Goal: Transaction & Acquisition: Obtain resource

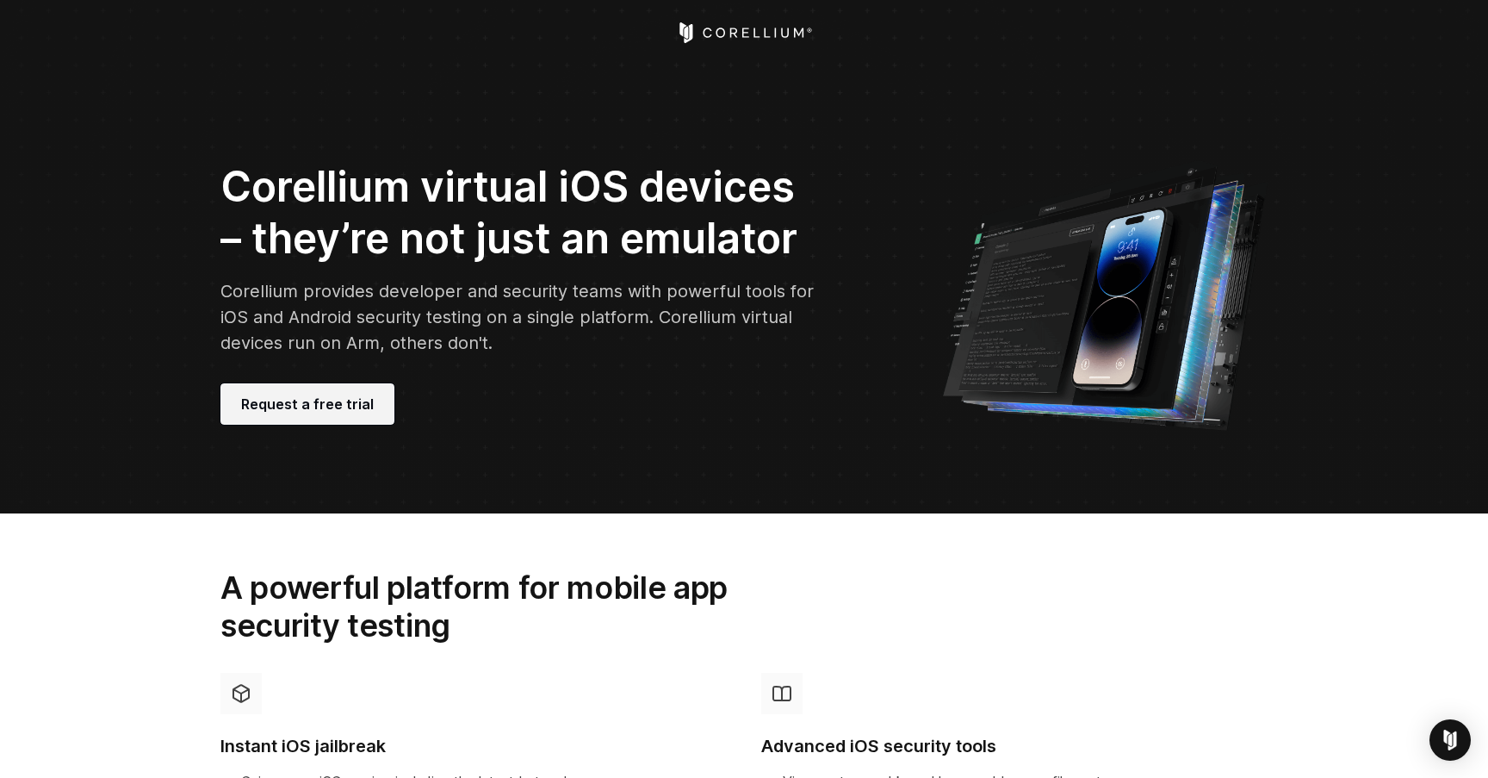
click at [274, 396] on span "Request a free trial" at bounding box center [307, 404] width 133 height 21
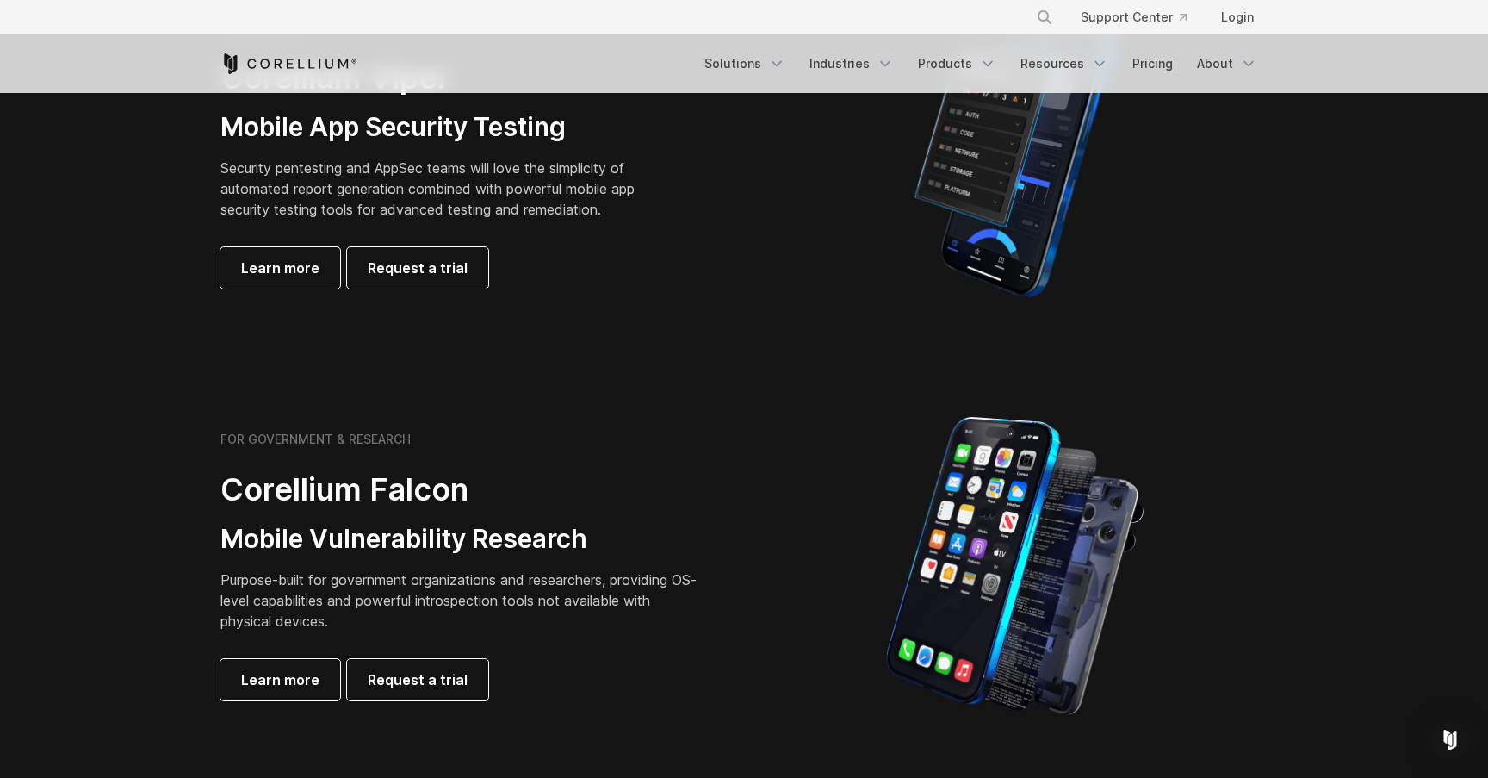
scroll to position [366, 0]
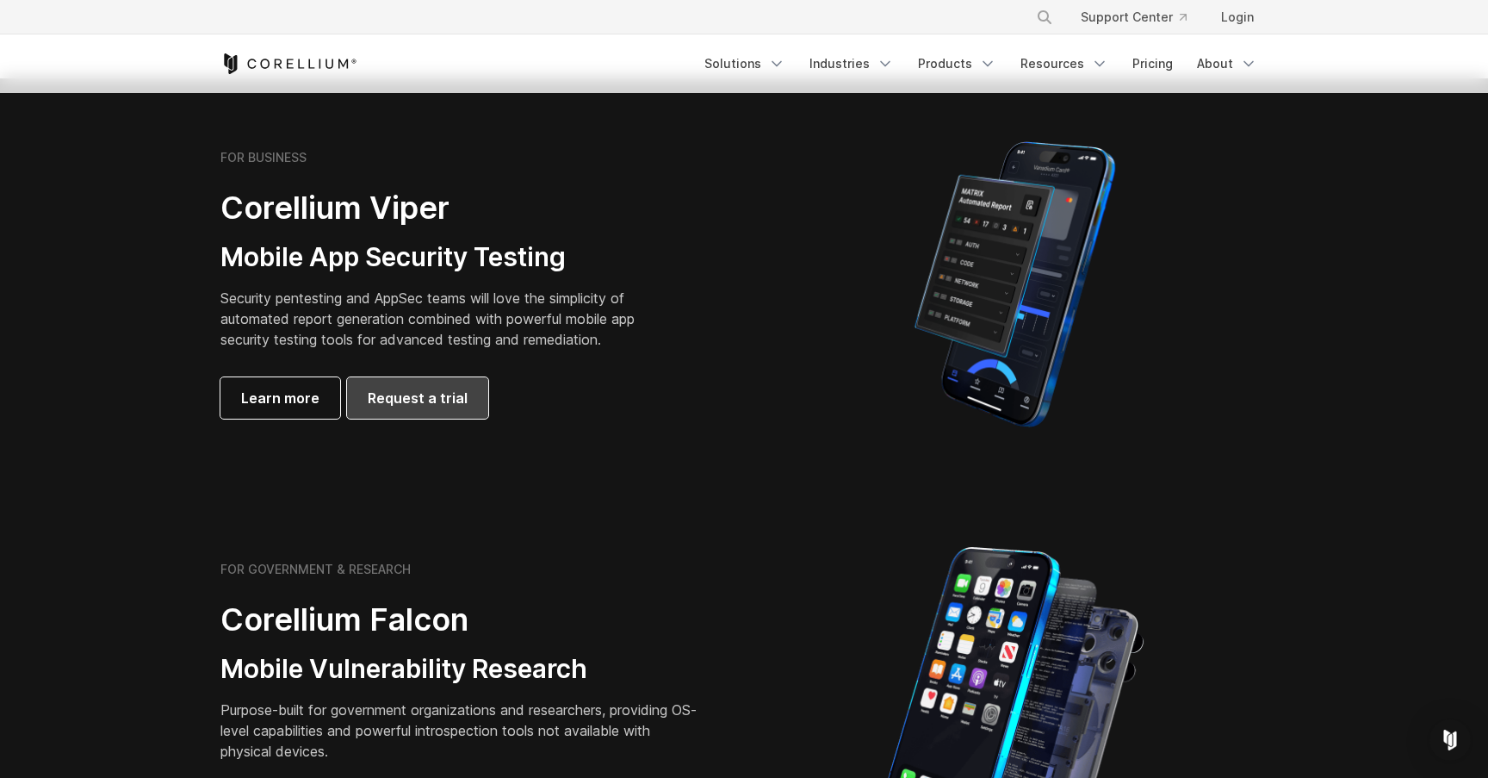
click at [437, 402] on span "Request a trial" at bounding box center [418, 397] width 100 height 21
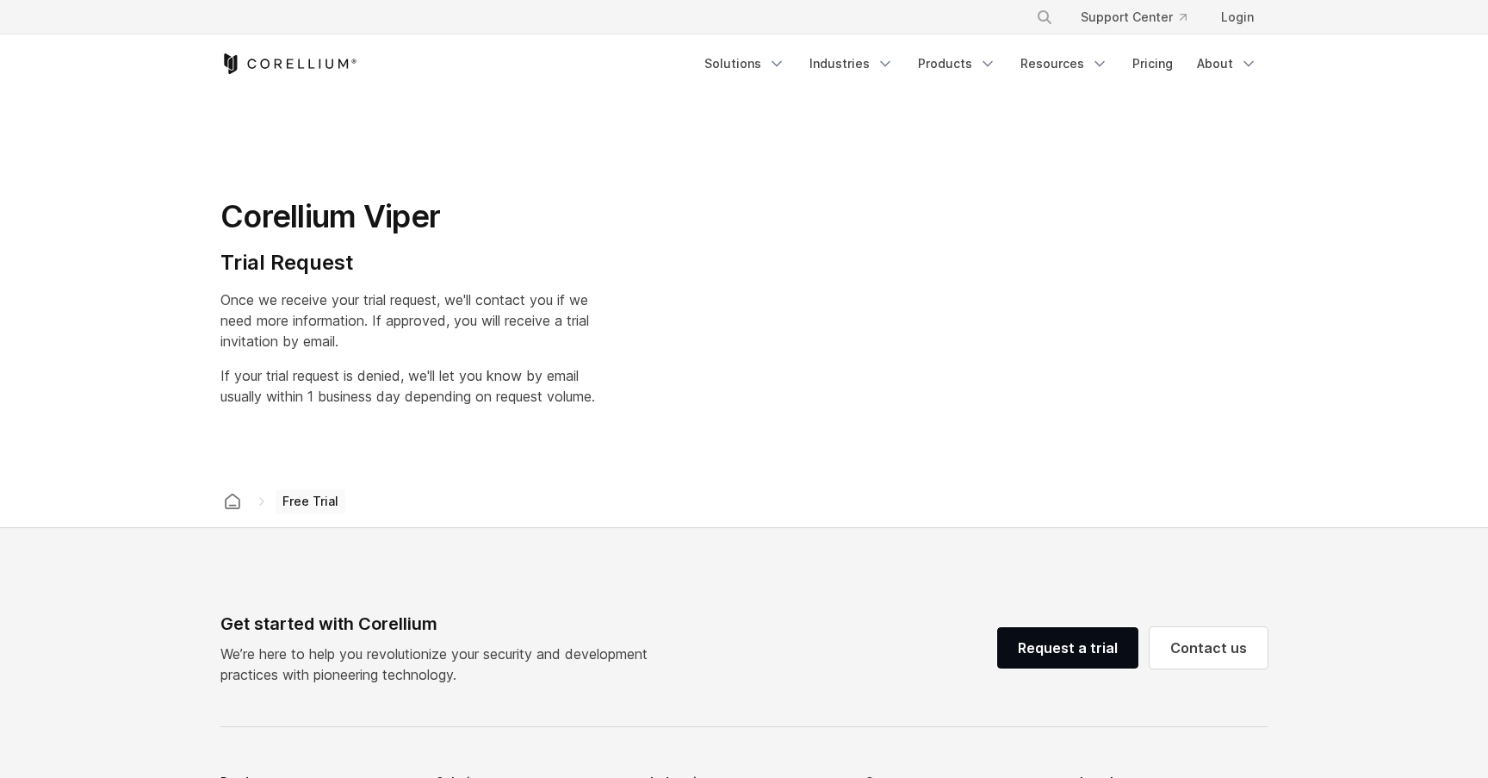
select select "**"
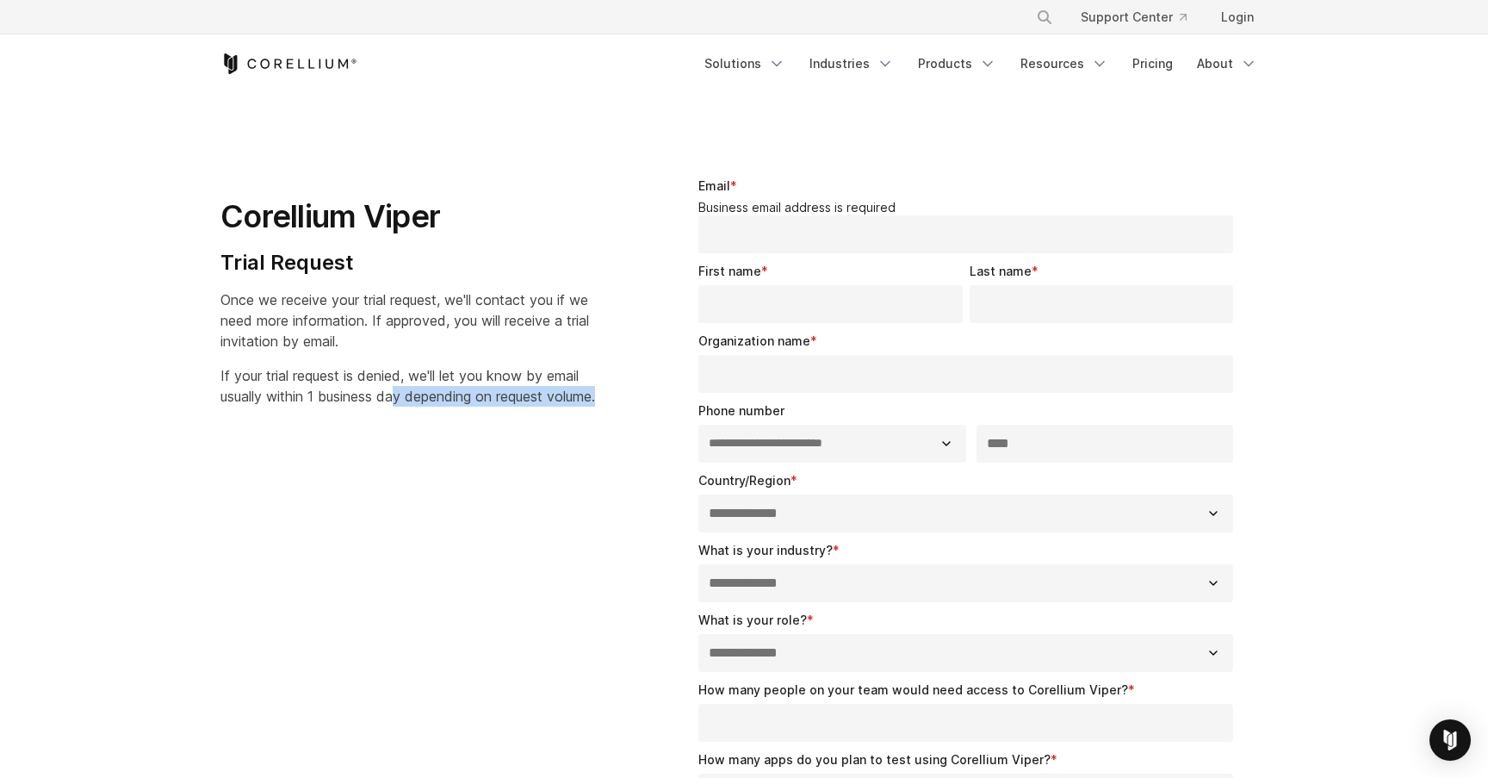
drag, startPoint x: 401, startPoint y: 388, endPoint x: 418, endPoint y: 341, distance: 50.4
click at [412, 364] on div "Corellium Viper Trial Request Once we receive your trial request, we'll contact…" at bounding box center [428, 285] width 416 height 244
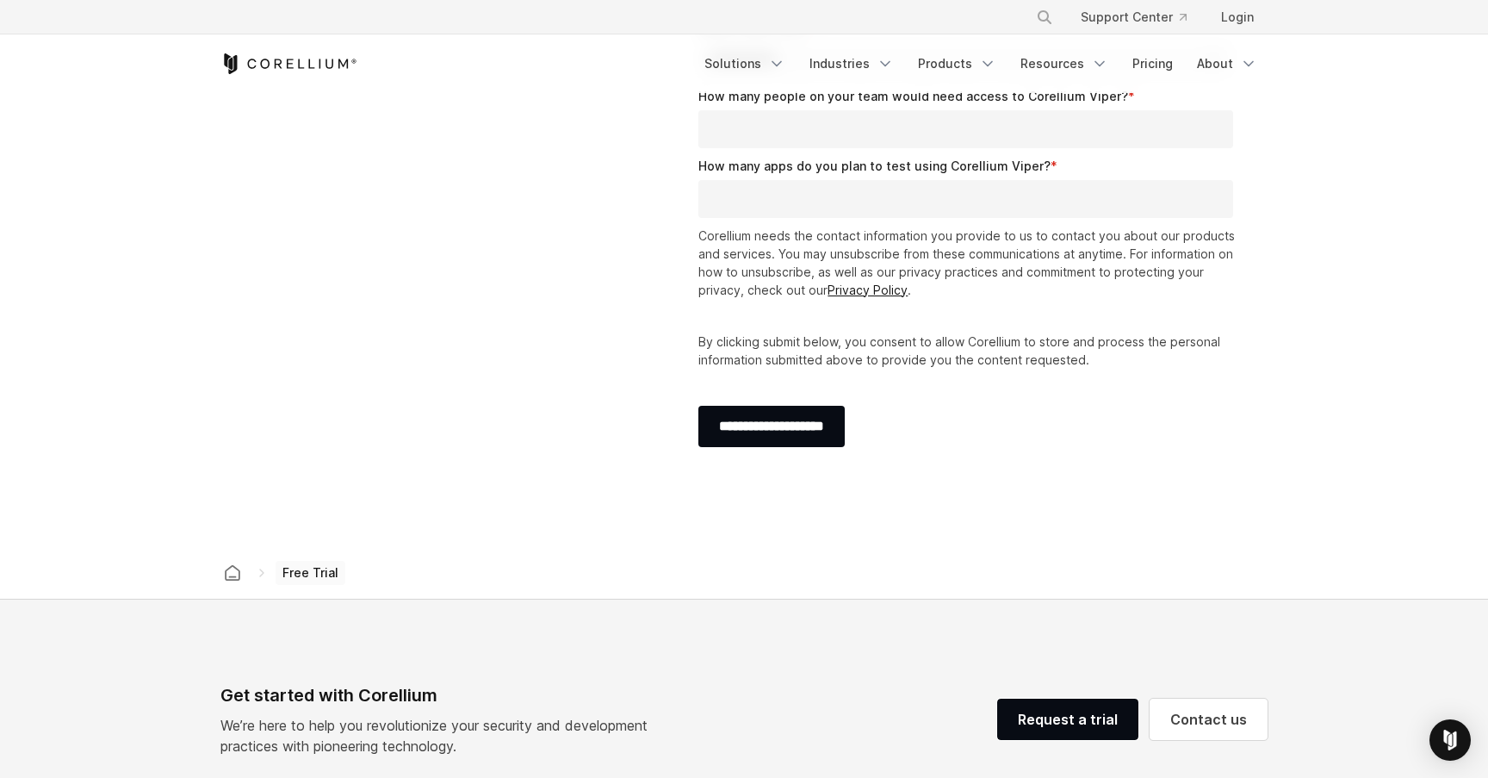
scroll to position [1165, 0]
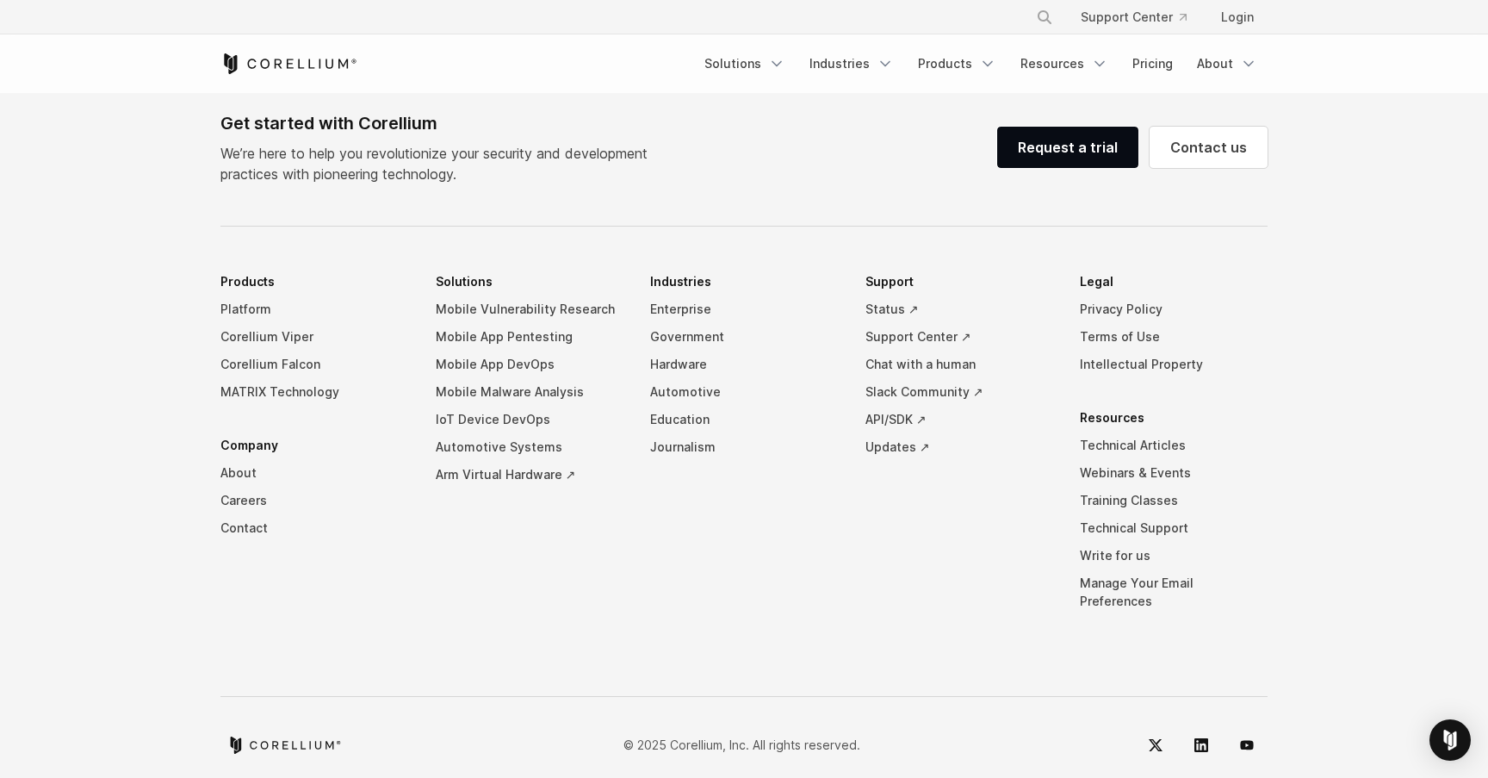
click at [284, 75] on div "Free Trial Solutions" at bounding box center [743, 63] width 1047 height 59
click at [296, 66] on icon "Corellium Home" at bounding box center [288, 63] width 137 height 21
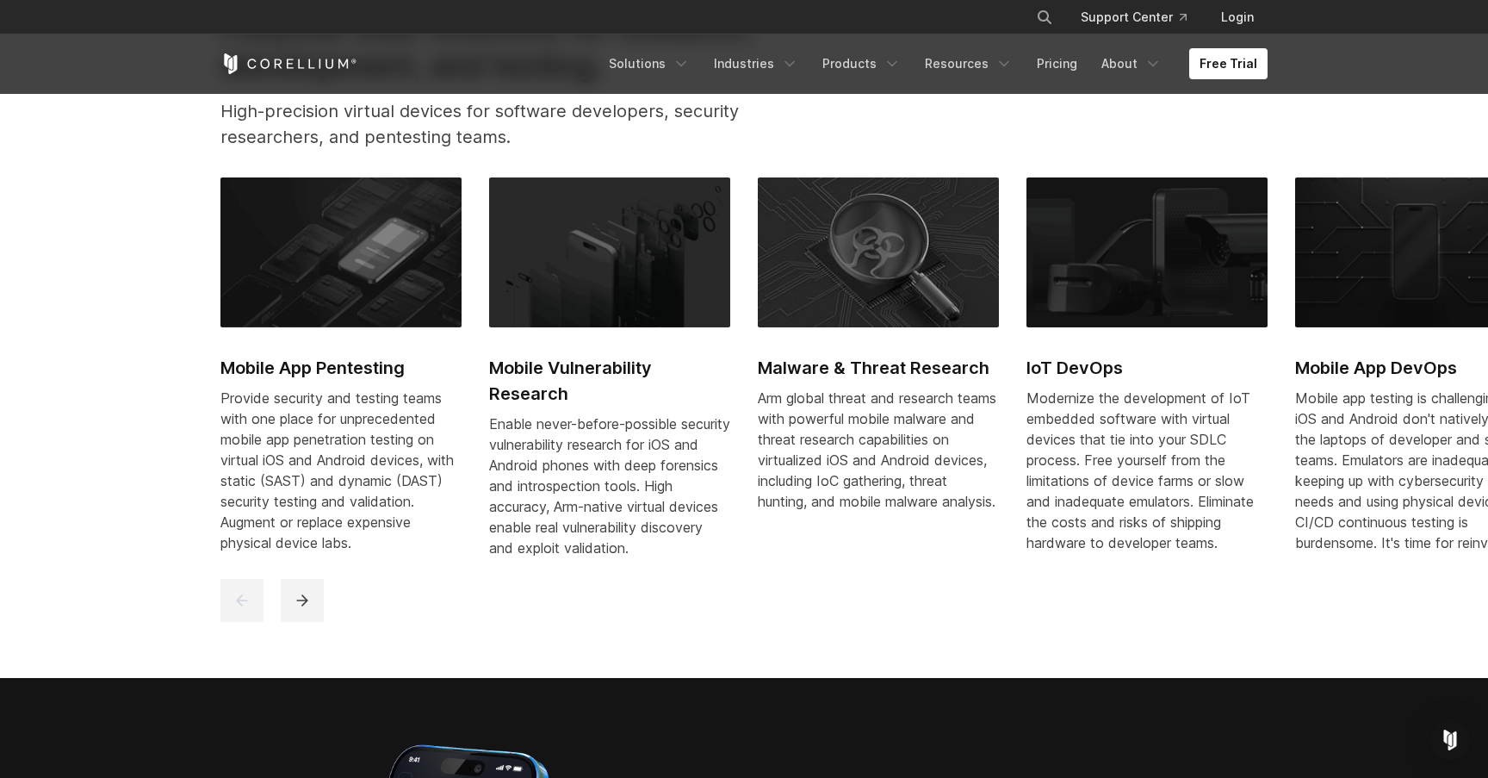
scroll to position [610, 0]
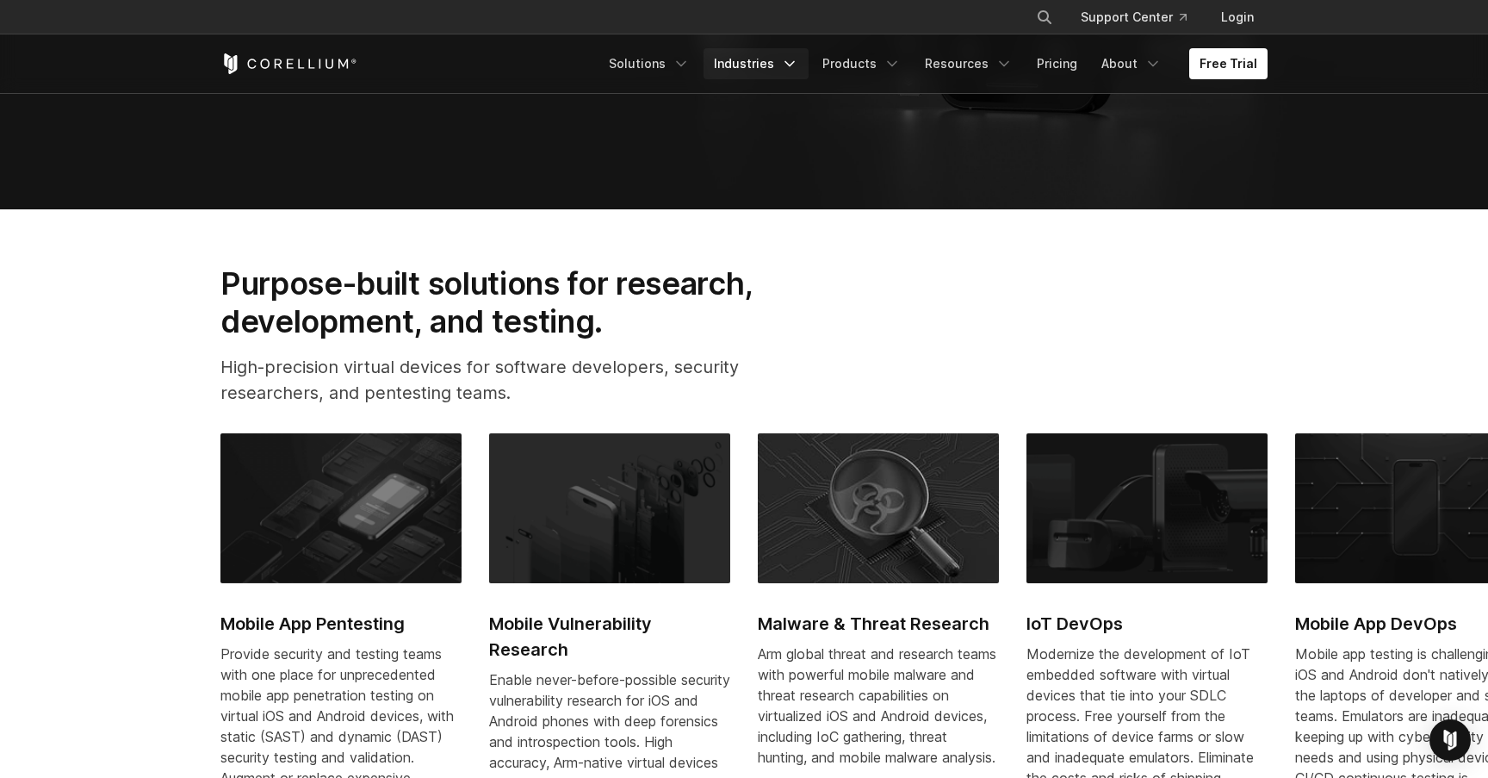
click at [728, 63] on link "Industries" at bounding box center [755, 63] width 105 height 31
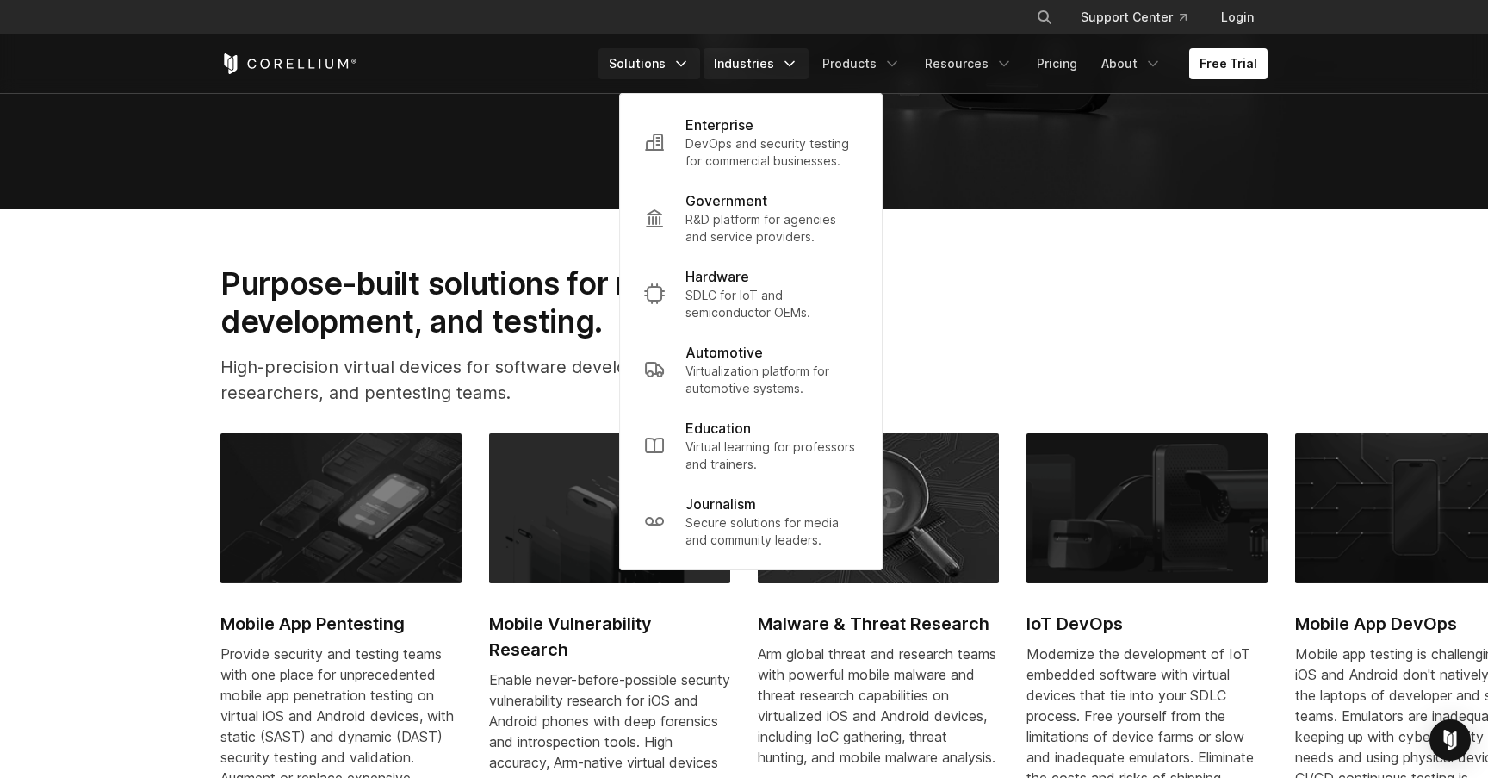
click at [654, 62] on link "Solutions" at bounding box center [649, 63] width 102 height 31
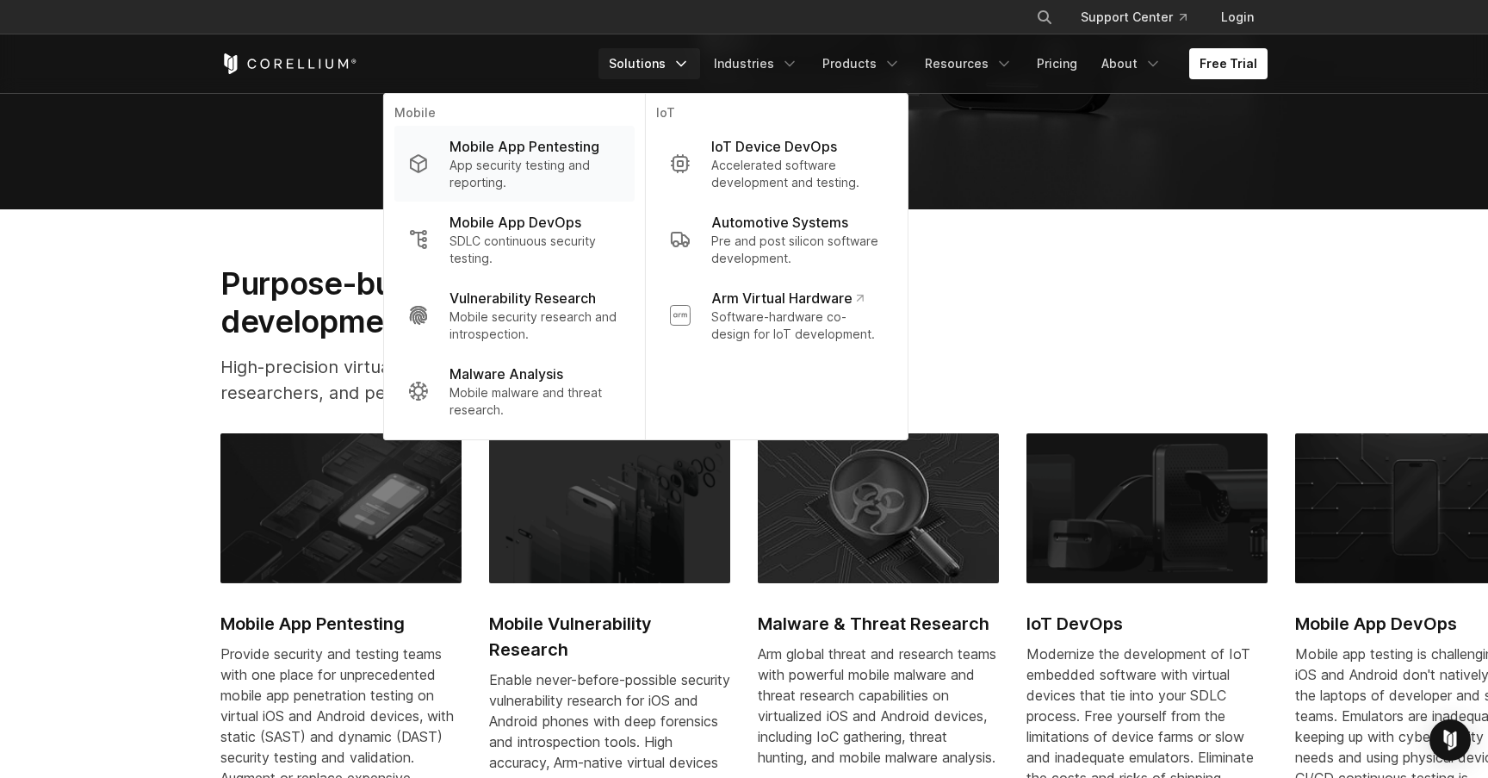
click at [503, 183] on p "App security testing and reporting." at bounding box center [534, 174] width 171 height 34
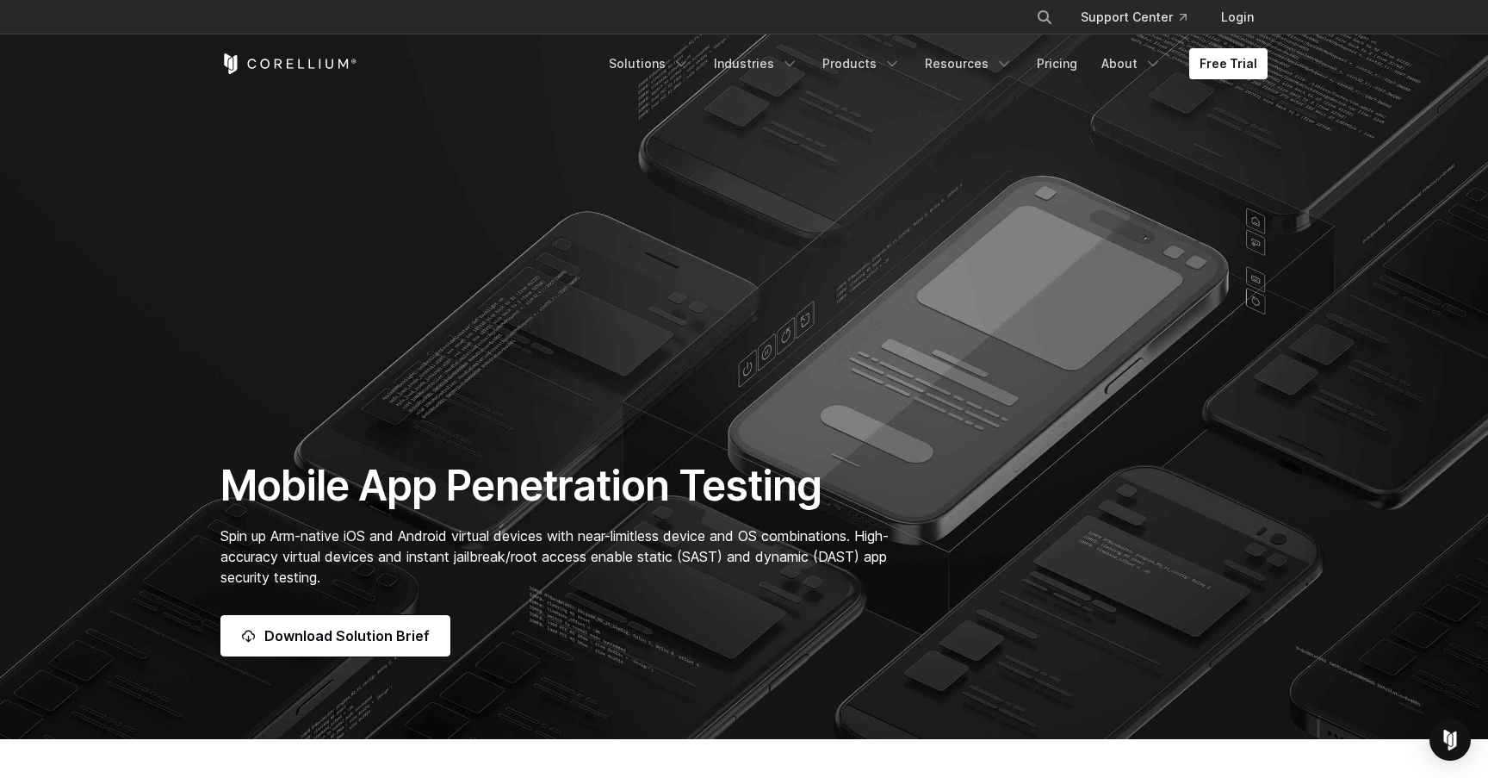
scroll to position [26, 0]
